Goal: Task Accomplishment & Management: Manage account settings

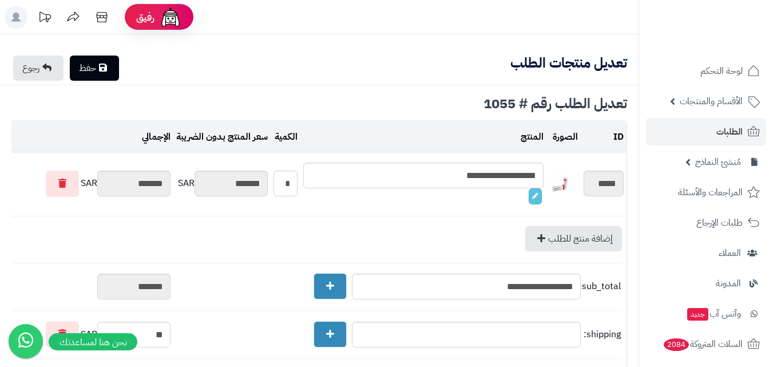
select select "**********"
click at [717, 129] on span "الطلبات" at bounding box center [729, 132] width 26 height 16
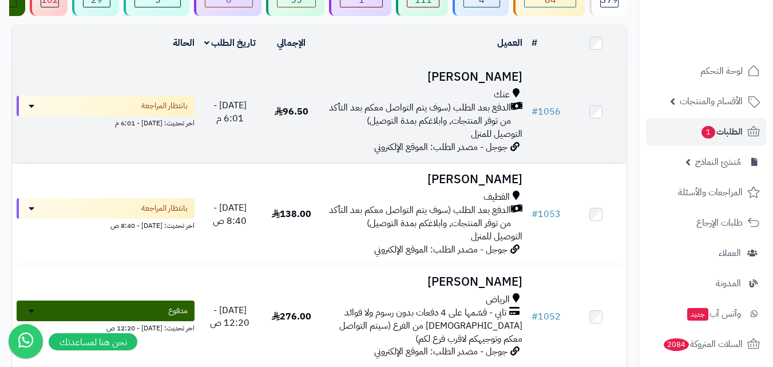
scroll to position [114, 0]
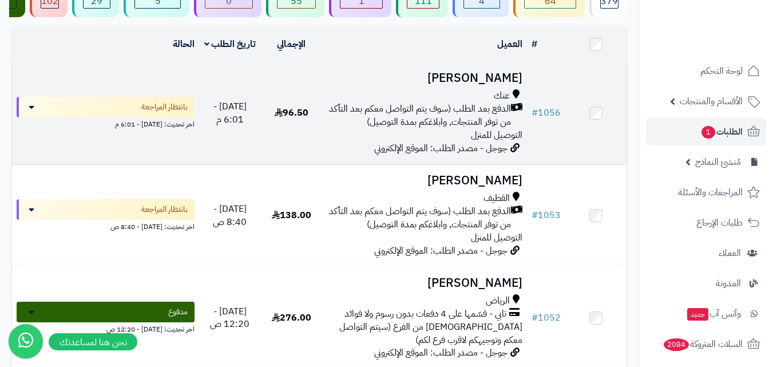
click at [415, 129] on span "الدفع بعد الطلب (سوف يتم التواصل معكم بعد التأكد من توفر المنتجات, وابلاغكم بمد…" at bounding box center [419, 115] width 184 height 26
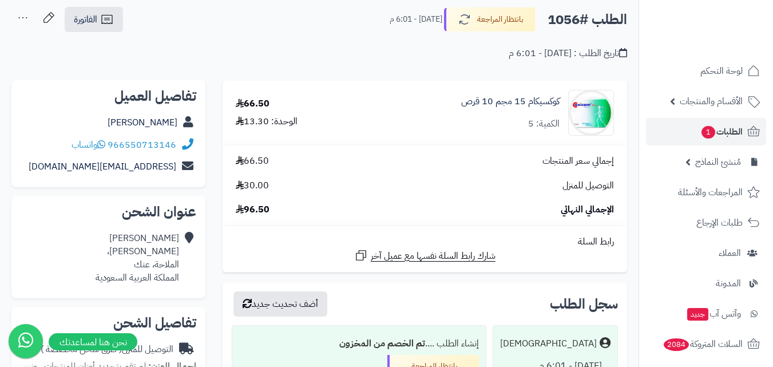
scroll to position [114, 0]
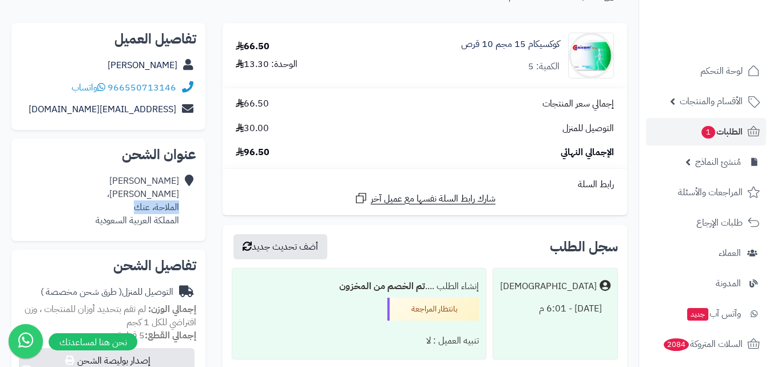
drag, startPoint x: 128, startPoint y: 208, endPoint x: 178, endPoint y: 203, distance: 50.6
click at [178, 203] on div "رقيه المبيريك جبلة بن جنادة، الملاحة، عنك المملكة العربية السعودية" at bounding box center [138, 200] width 84 height 52
copy div "الملاحة، عنك"
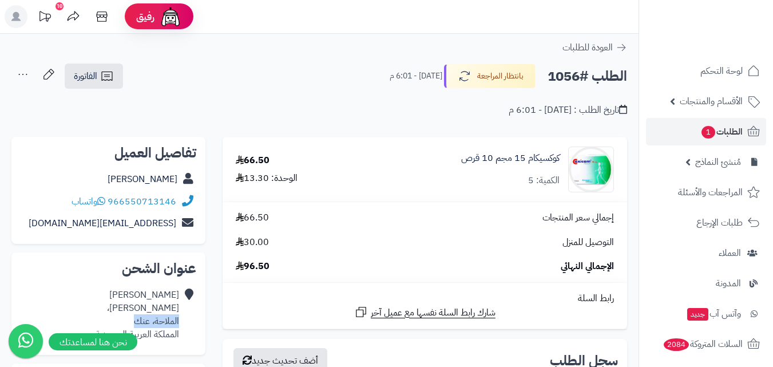
scroll to position [0, 0]
click at [736, 133] on span "الطلبات 1" at bounding box center [721, 132] width 42 height 16
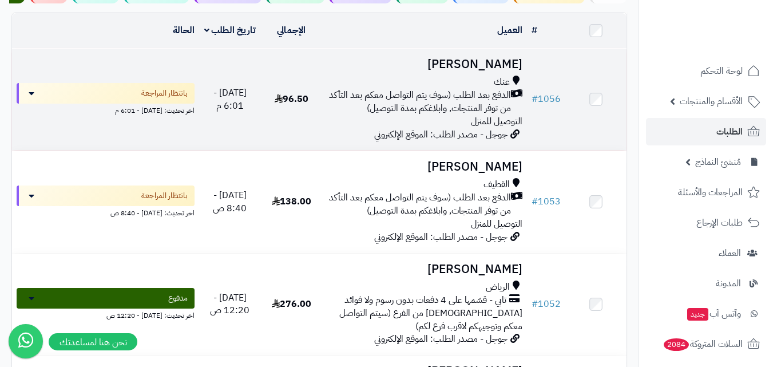
scroll to position [172, 0]
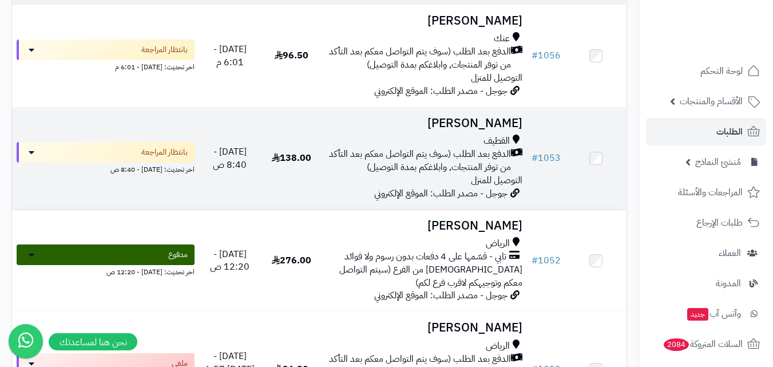
click at [285, 182] on td "138.00" at bounding box center [291, 159] width 61 height 102
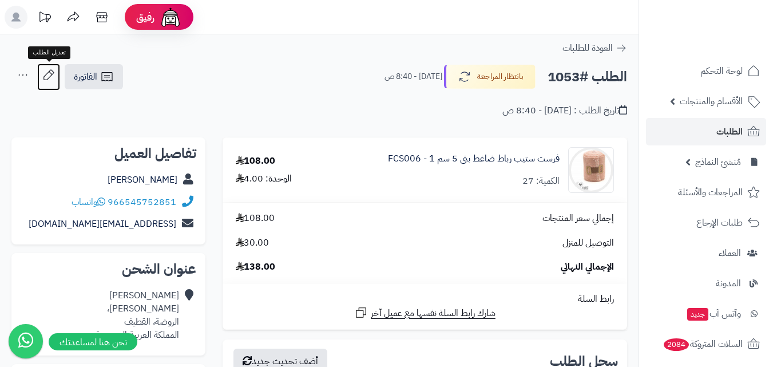
click at [46, 69] on icon at bounding box center [48, 74] width 23 height 23
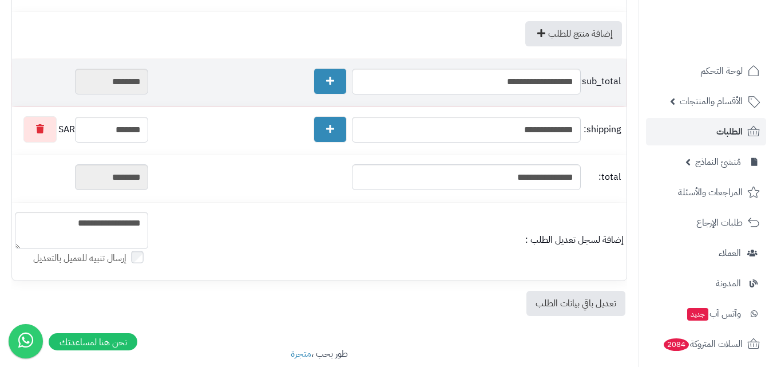
scroll to position [227, 0]
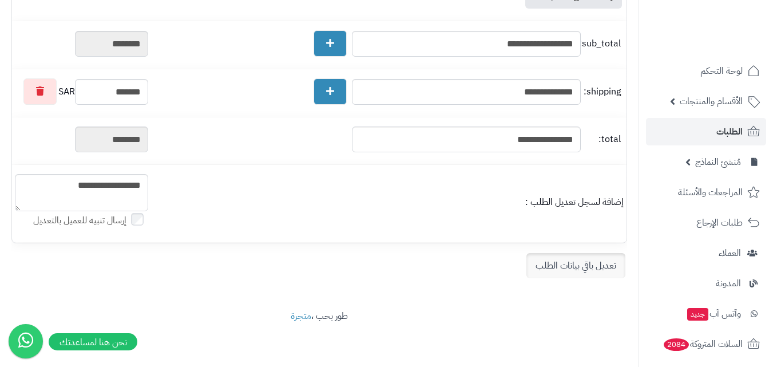
click at [588, 264] on link "تعديل باقي بيانات الطلب" at bounding box center [575, 265] width 99 height 25
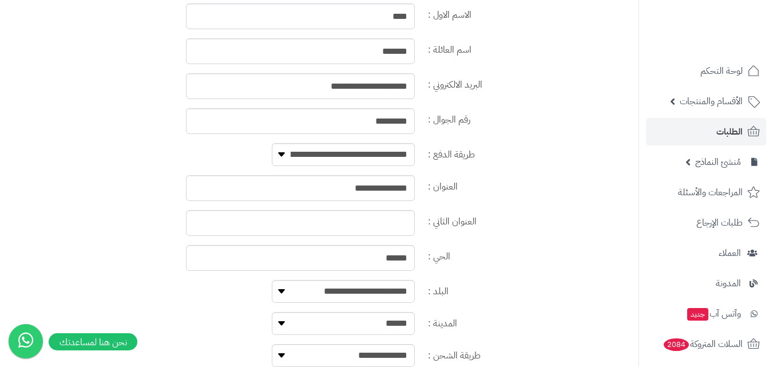
scroll to position [481, 0]
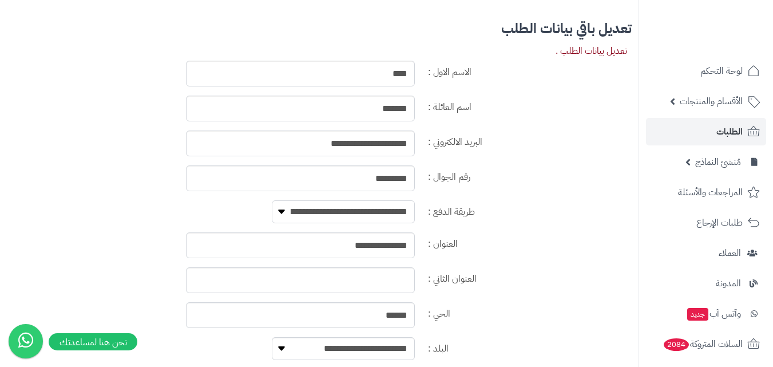
click at [394, 211] on select "**********" at bounding box center [343, 211] width 143 height 23
select select "**********"
click at [272, 200] on select "**********" at bounding box center [343, 211] width 143 height 23
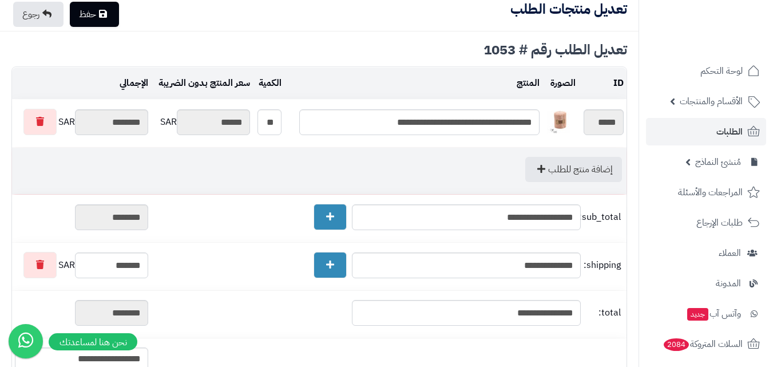
scroll to position [0, 0]
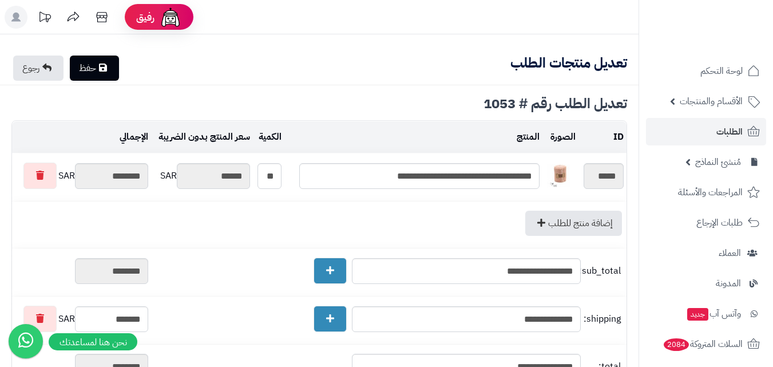
click at [105, 72] on link "حفظ" at bounding box center [94, 67] width 49 height 25
type textarea "**********"
click at [734, 131] on span "الطلبات" at bounding box center [729, 132] width 26 height 16
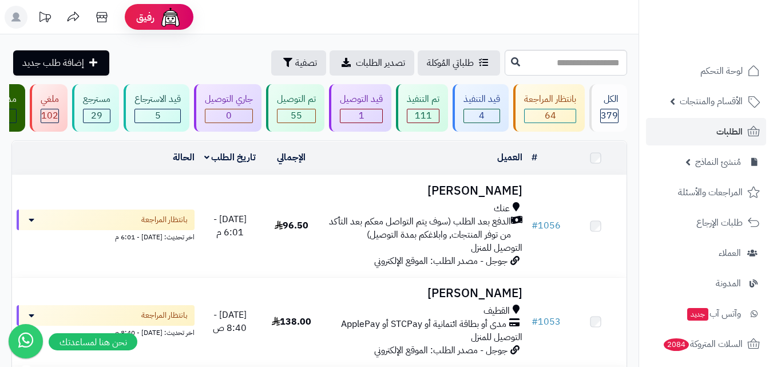
scroll to position [114, 0]
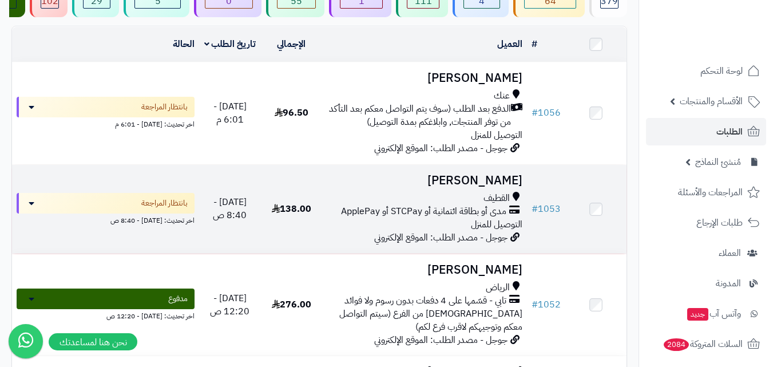
click at [311, 216] on span "138.00" at bounding box center [291, 209] width 39 height 14
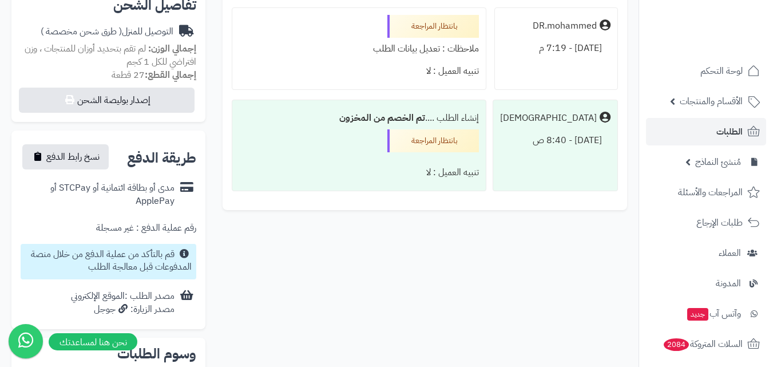
scroll to position [400, 0]
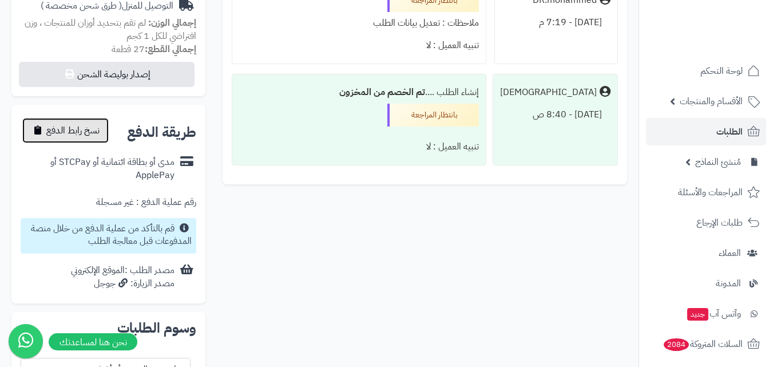
click at [69, 130] on span "نسخ رابط الدفع" at bounding box center [72, 131] width 53 height 14
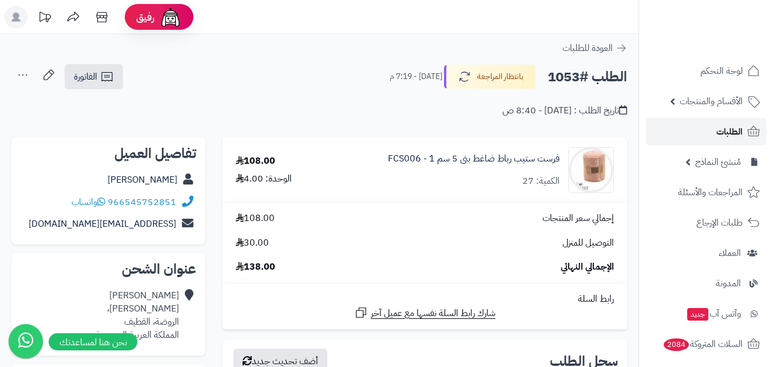
click at [708, 126] on link "الطلبات" at bounding box center [706, 131] width 120 height 27
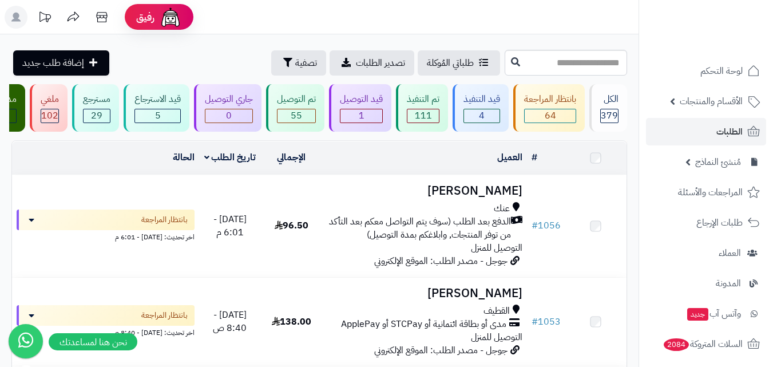
click at [495, 215] on span "عنك" at bounding box center [502, 208] width 16 height 13
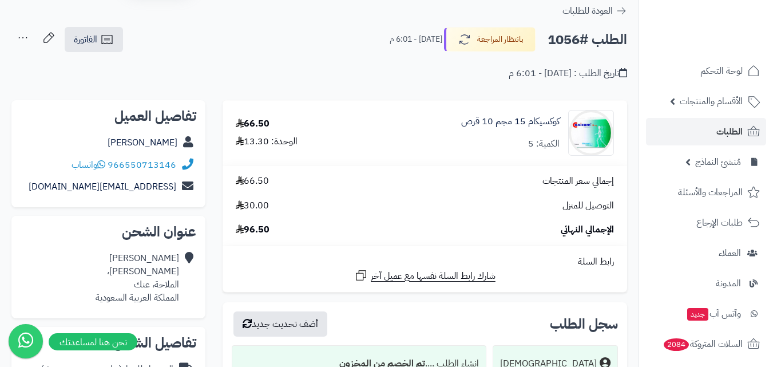
scroll to position [57, 0]
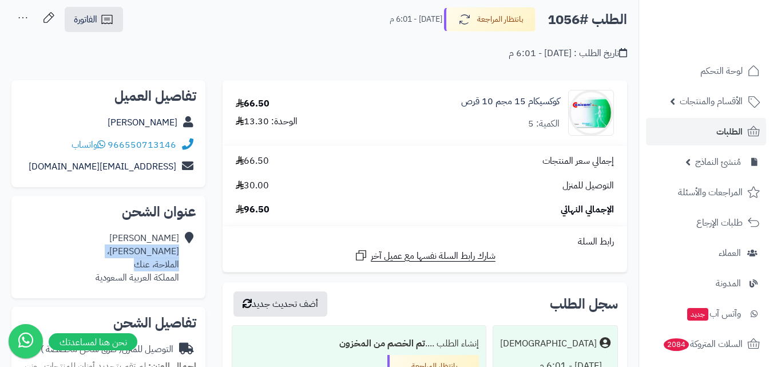
drag, startPoint x: 130, startPoint y: 265, endPoint x: 178, endPoint y: 255, distance: 48.6
click at [178, 255] on div "[PERSON_NAME] [PERSON_NAME]، الملاحة، عنك المملكة العربية السعودية" at bounding box center [138, 258] width 84 height 52
copy div "[PERSON_NAME]، الملاحة، عنك"
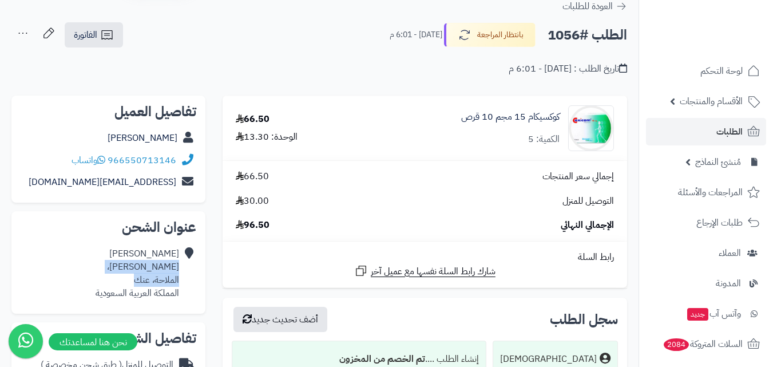
scroll to position [0, 0]
